Goal: Information Seeking & Learning: Learn about a topic

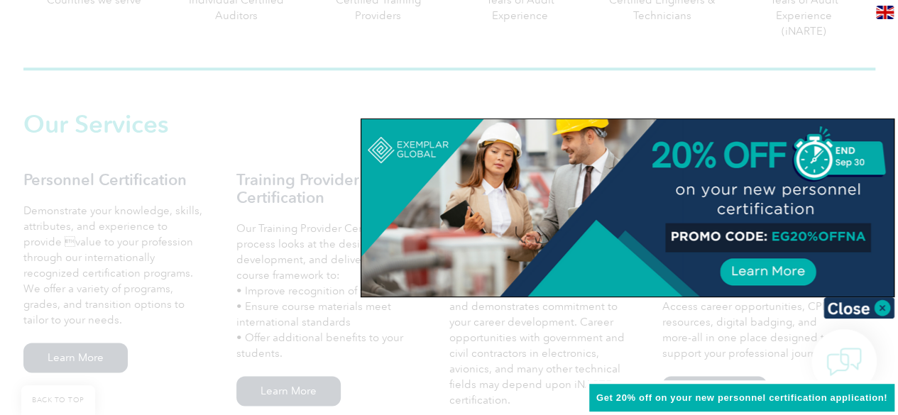
scroll to position [994, 0]
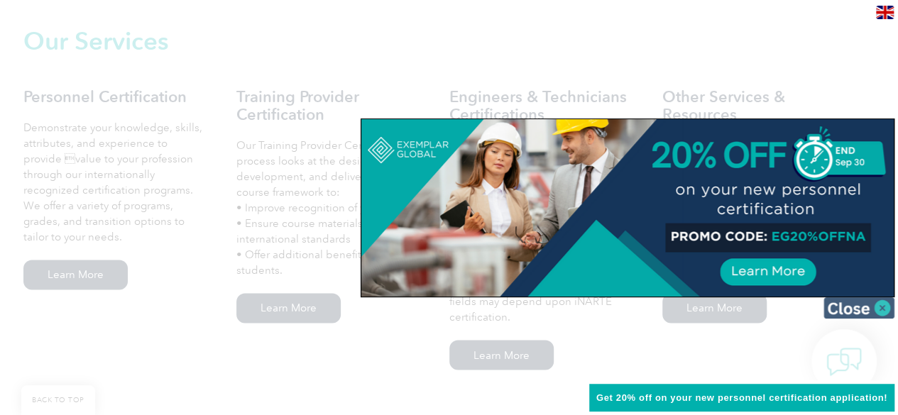
click at [882, 309] on img at bounding box center [858, 307] width 71 height 21
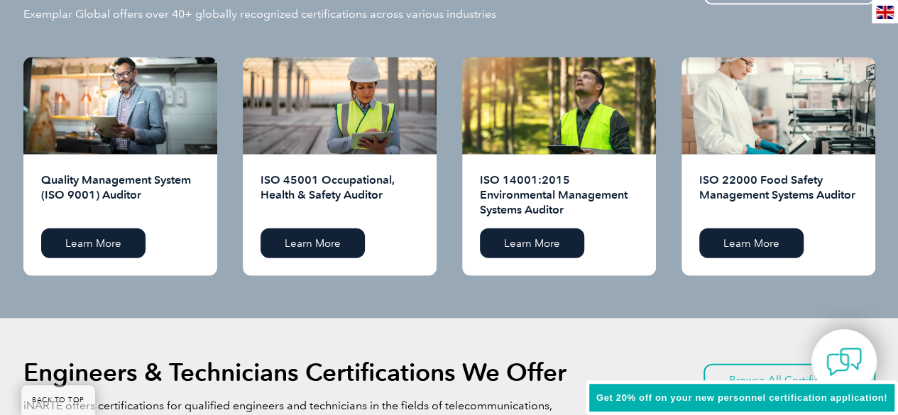
scroll to position [1349, 0]
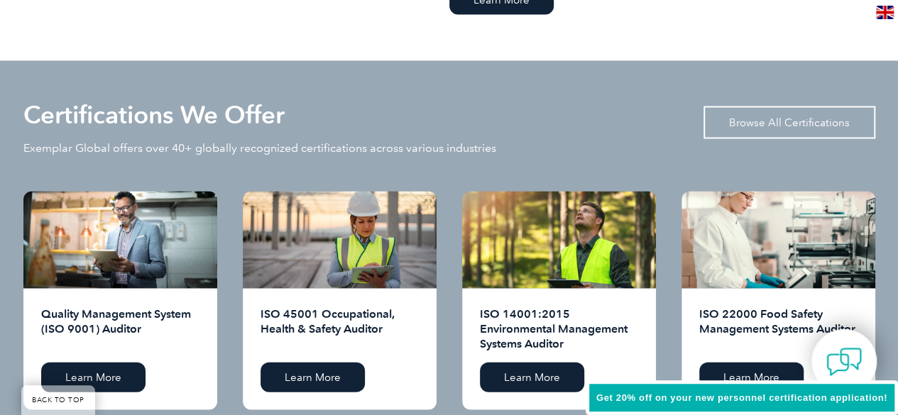
click at [785, 121] on link "Browse All Certifications" at bounding box center [789, 122] width 172 height 33
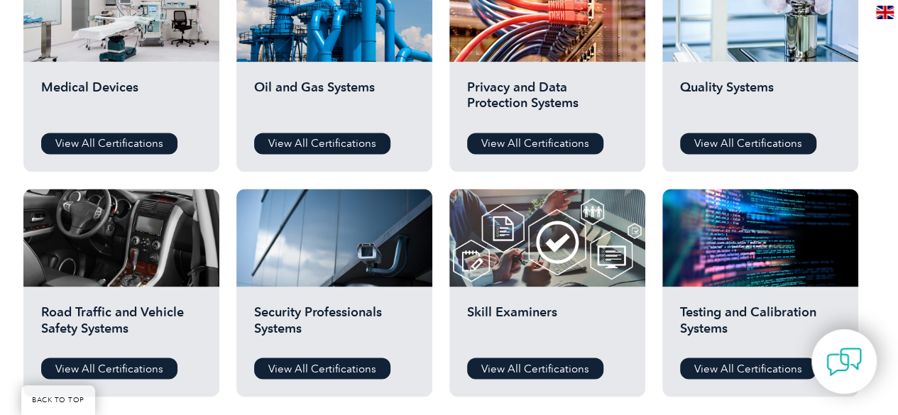
scroll to position [781, 0]
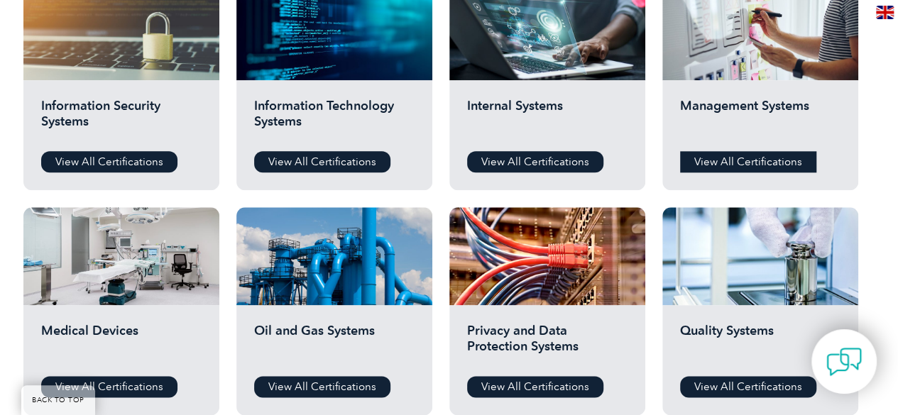
click at [765, 161] on link "View All Certifications" at bounding box center [748, 161] width 136 height 21
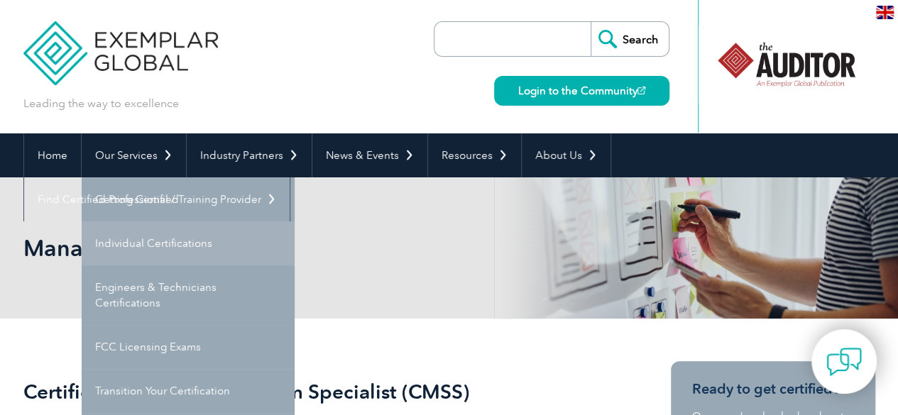
click at [166, 235] on link "Individual Certifications" at bounding box center [188, 243] width 213 height 44
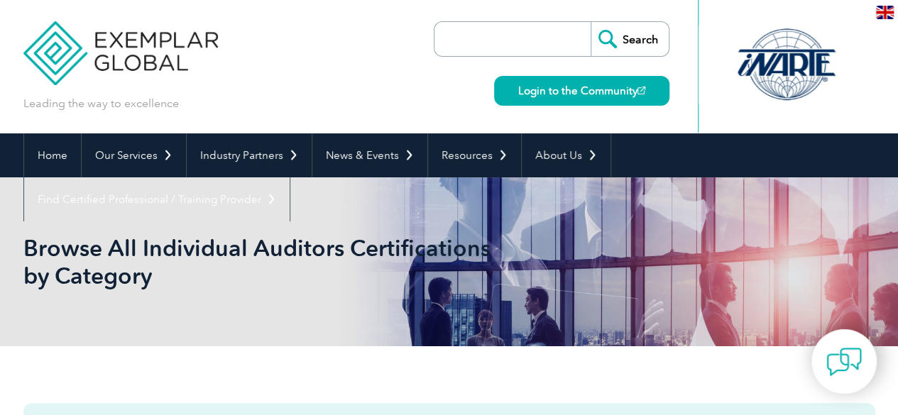
click at [513, 41] on input "search" at bounding box center [516, 39] width 149 height 34
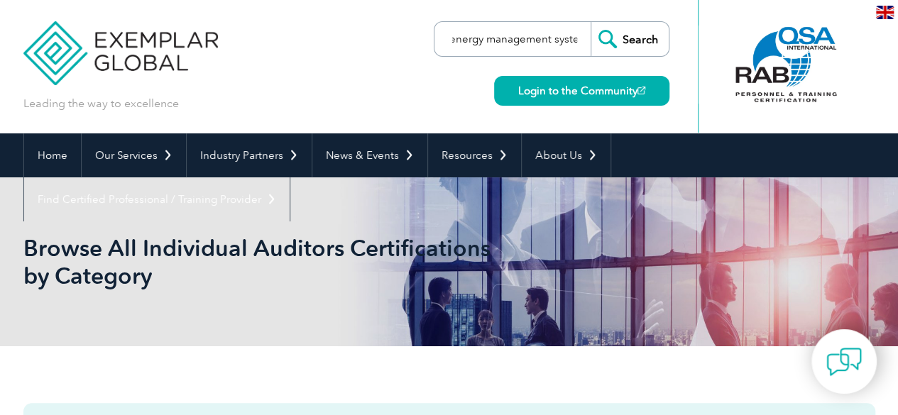
scroll to position [0, 13]
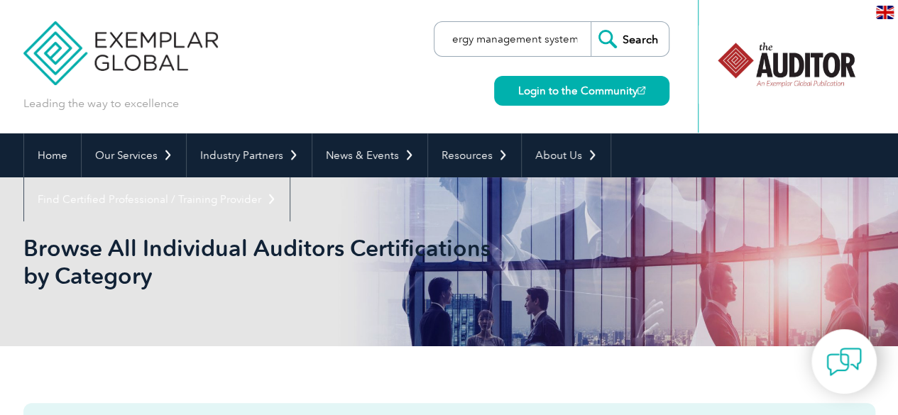
type input "energy management system"
click at [591, 22] on input "Search" at bounding box center [630, 39] width 78 height 34
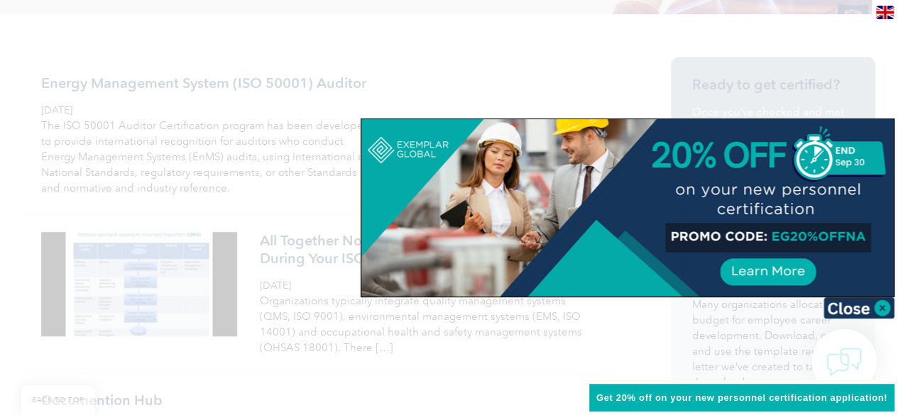
scroll to position [355, 0]
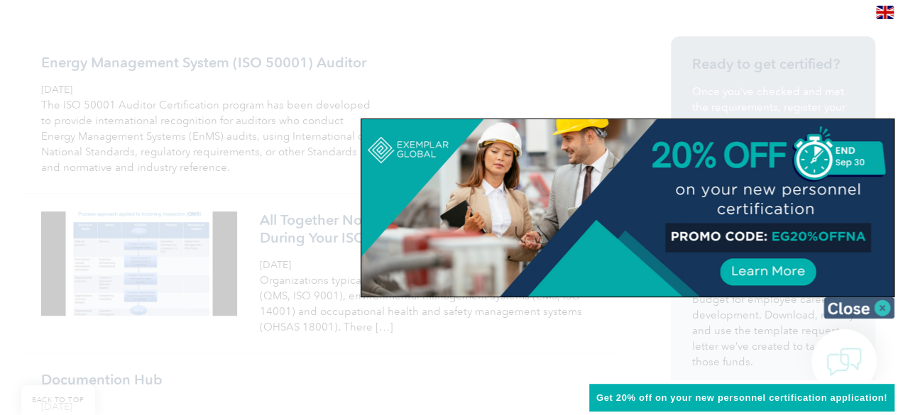
click at [882, 308] on img at bounding box center [858, 307] width 71 height 21
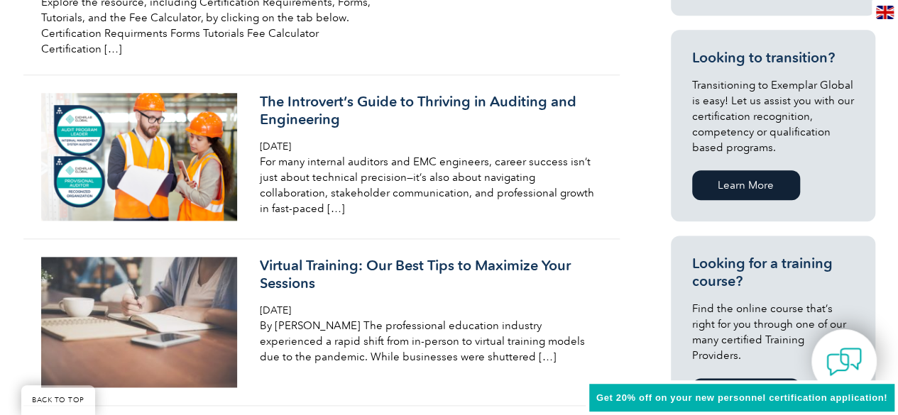
scroll to position [586, 0]
